Goal: Information Seeking & Learning: Check status

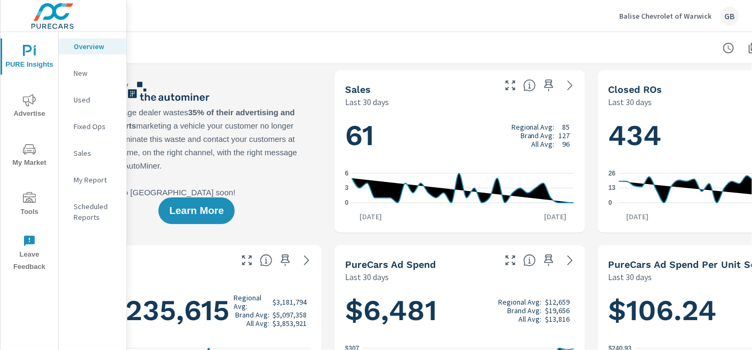
scroll to position [0, 172]
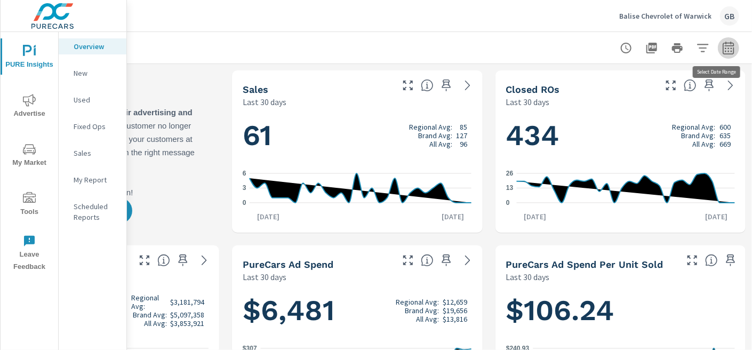
click at [598, 51] on icon "button" at bounding box center [729, 48] width 13 height 13
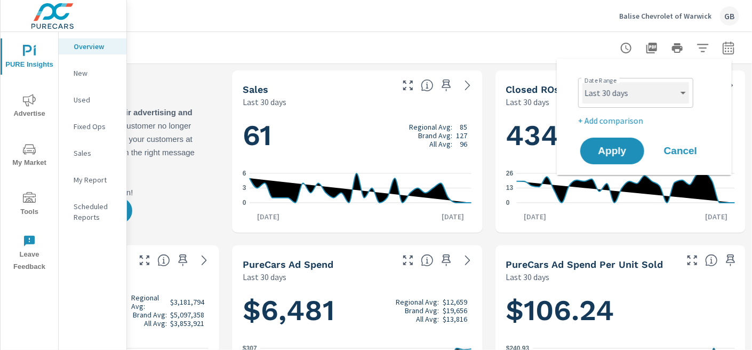
scroll to position [0, 0]
click at [598, 91] on select "Custom [DATE] Last week Last 7 days Last 14 days Last 30 days Last 45 days Last…" at bounding box center [636, 92] width 107 height 21
click at [583, 82] on select "Custom [DATE] Last week Last 7 days Last 14 days Last 30 days Last 45 days Last…" at bounding box center [636, 92] width 107 height 21
select select "Last month"
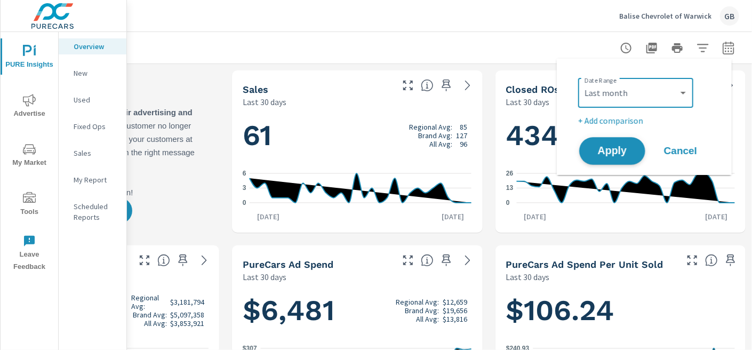
click at [598, 162] on button "Apply" at bounding box center [613, 151] width 66 height 28
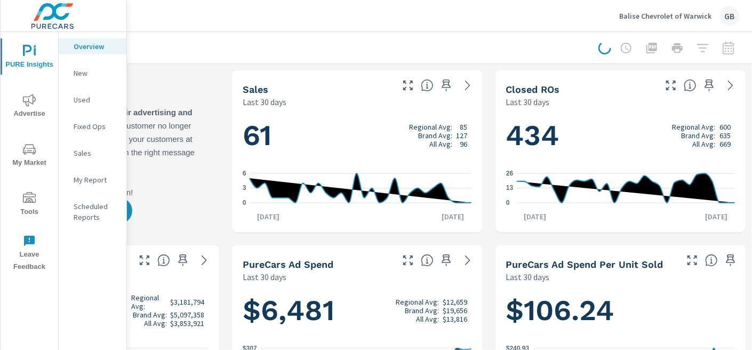
scroll to position [0, 164]
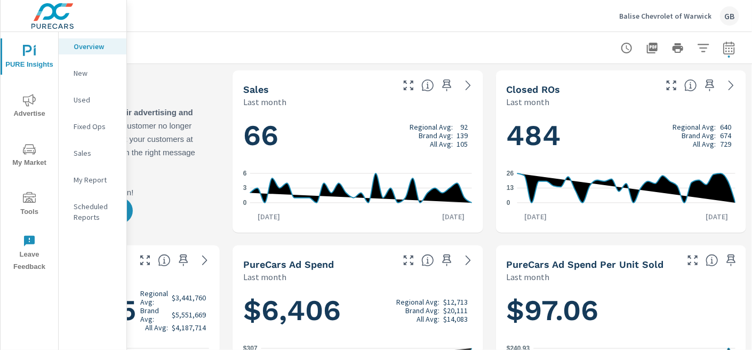
click at [36, 99] on span "Advertise" at bounding box center [29, 107] width 51 height 26
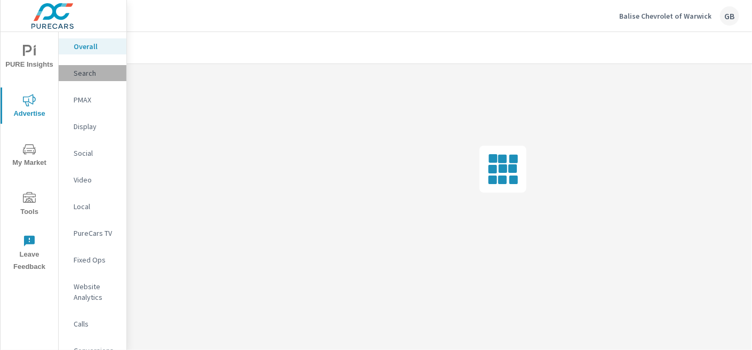
click at [79, 72] on p "Search" at bounding box center [96, 73] width 44 height 11
click at [77, 99] on p "PMAX" at bounding box center [96, 99] width 44 height 11
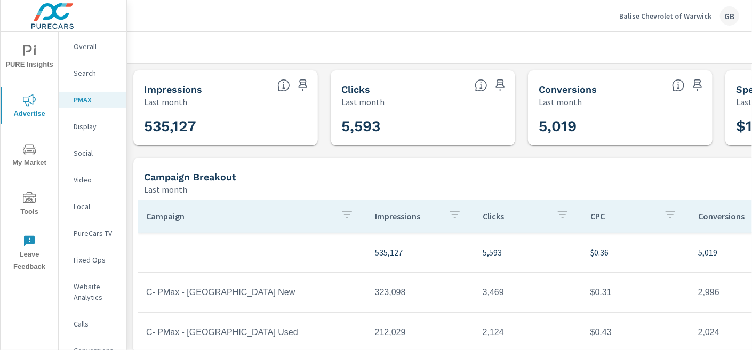
click at [82, 70] on p "Search" at bounding box center [96, 73] width 44 height 11
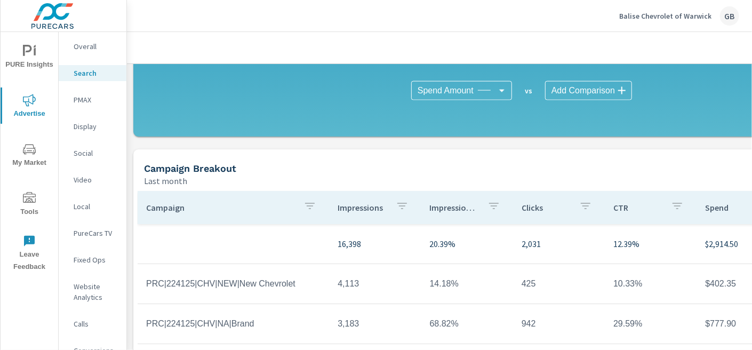
scroll to position [747, 0]
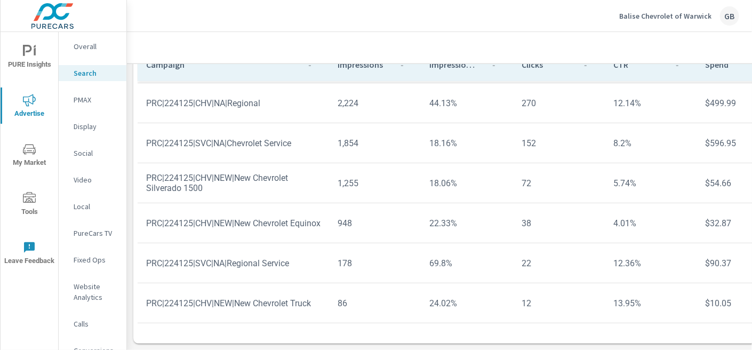
scroll to position [860, 0]
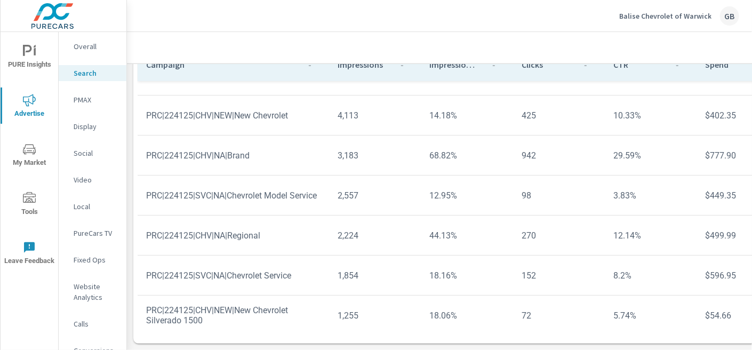
scroll to position [6, 0]
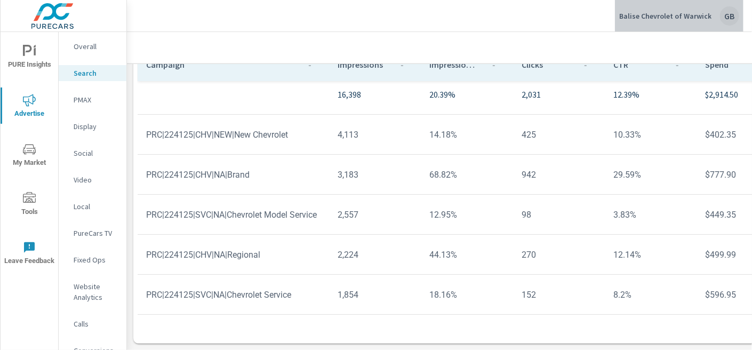
click at [598, 17] on p "Balise Chevrolet of Warwick" at bounding box center [666, 16] width 92 height 10
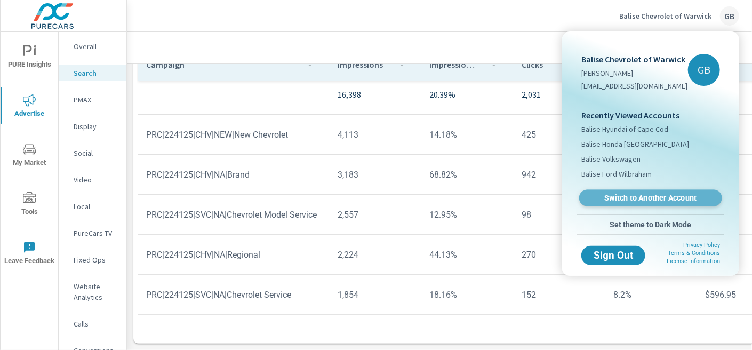
click at [598, 192] on link "Switch to Another Account" at bounding box center [651, 198] width 143 height 17
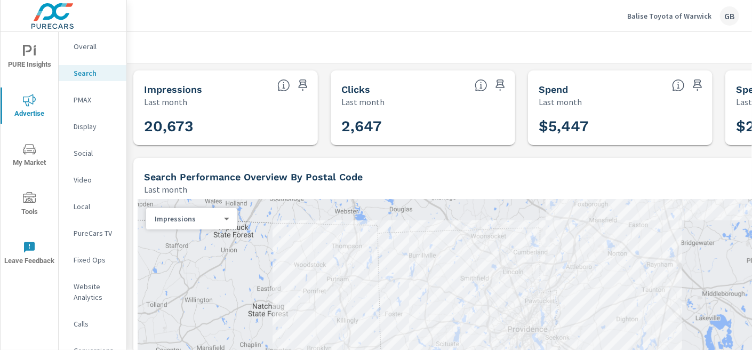
click at [614, 89] on div "Spend" at bounding box center [601, 89] width 125 height 12
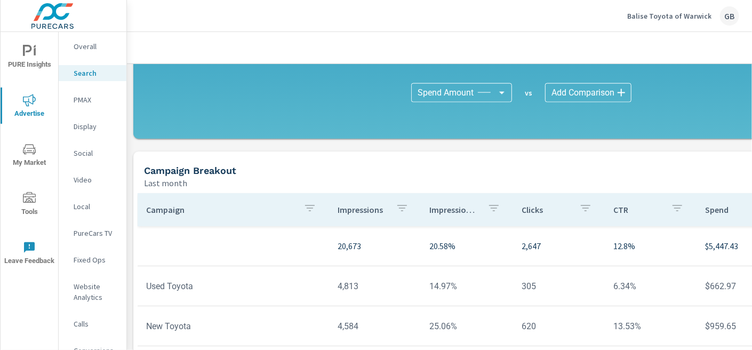
scroll to position [747, 0]
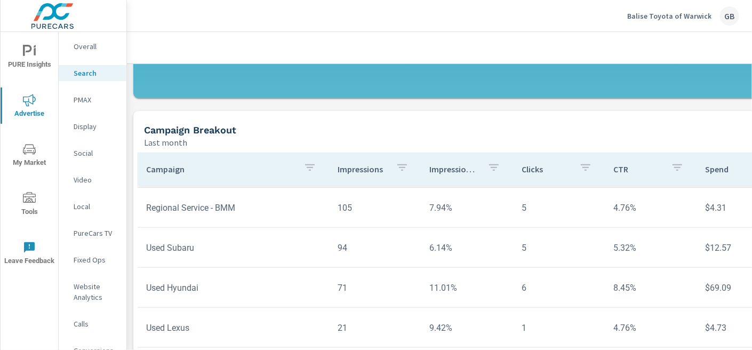
scroll to position [640, 0]
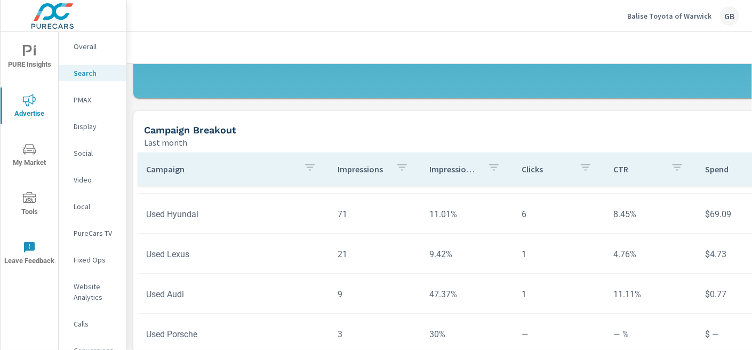
scroll to position [727, 0]
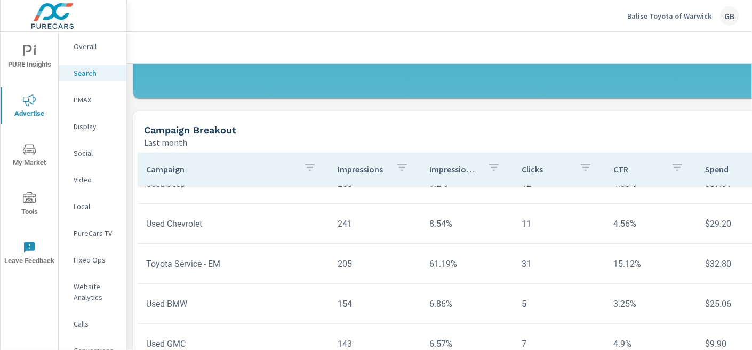
scroll to position [461, 0]
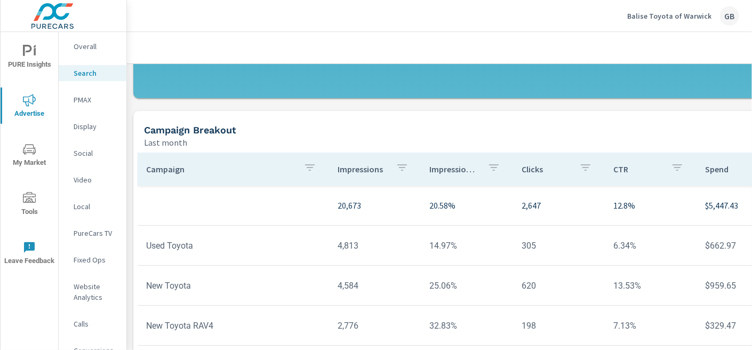
click at [83, 102] on p "PMAX" at bounding box center [96, 99] width 44 height 11
